Goal: Entertainment & Leisure: Consume media (video, audio)

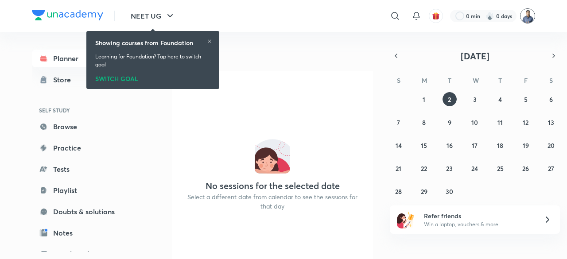
click at [528, 18] on img at bounding box center [527, 15] width 15 height 15
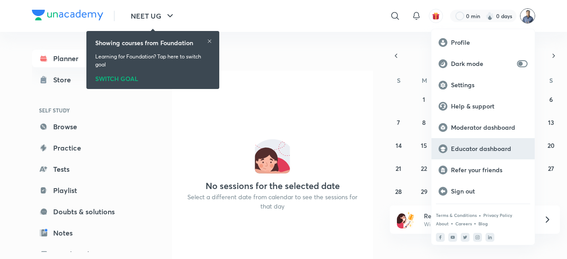
click at [474, 152] on p "Educator dashboard" at bounding box center [489, 149] width 77 height 8
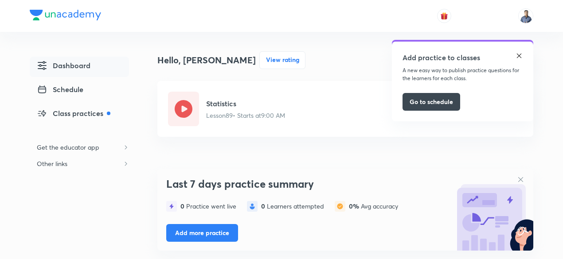
click at [517, 56] on img at bounding box center [519, 55] width 7 height 7
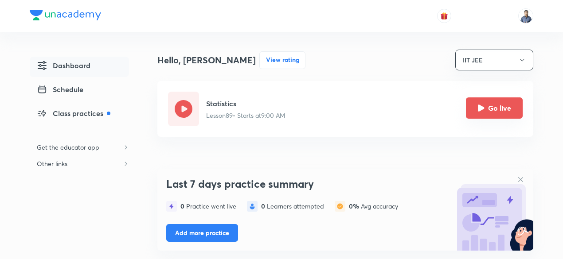
click at [495, 111] on button "Go live" at bounding box center [494, 108] width 57 height 21
